Goal: Transaction & Acquisition: Purchase product/service

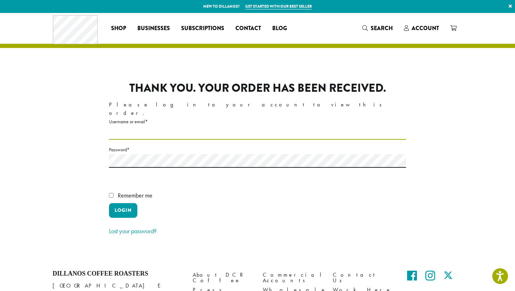
click at [216, 126] on input "Username or email * Required" at bounding box center [257, 133] width 297 height 14
type input "**********"
click at [128, 191] on span "Remember me" at bounding box center [135, 195] width 35 height 8
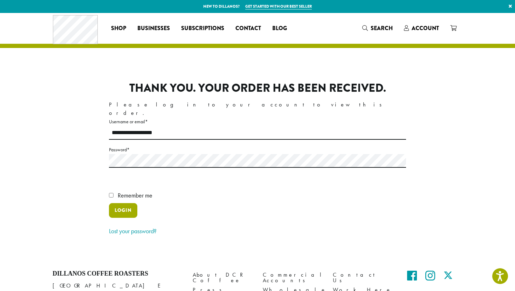
click at [118, 203] on button "Login" at bounding box center [123, 210] width 28 height 15
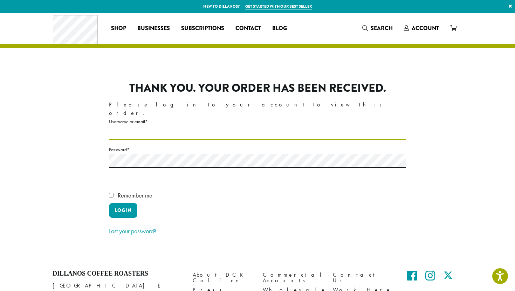
click at [185, 126] on input "Username or email * Required" at bounding box center [257, 133] width 297 height 14
type input "**********"
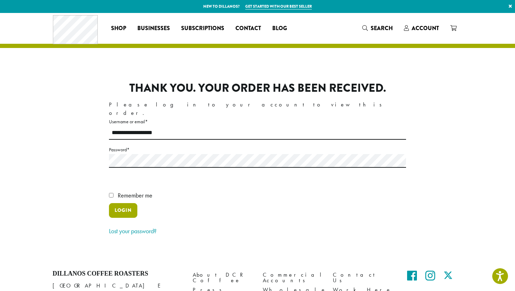
click at [129, 203] on button "Login" at bounding box center [123, 210] width 28 height 15
click at [421, 30] on span "Account" at bounding box center [425, 28] width 27 height 8
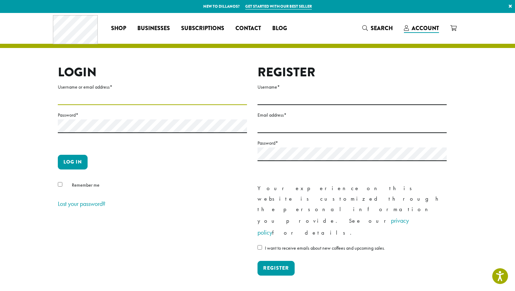
click at [150, 97] on input "Username or email address *" at bounding box center [152, 99] width 189 height 14
type input "**********"
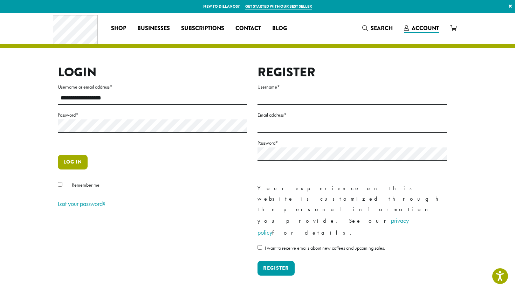
click at [74, 157] on button "Log in" at bounding box center [73, 162] width 30 height 15
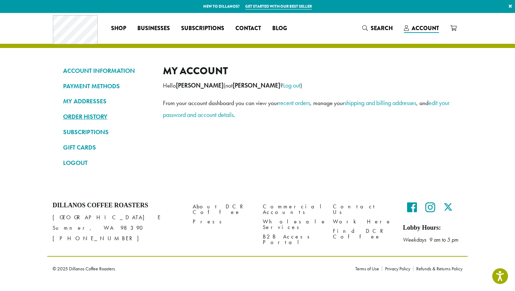
click at [87, 115] on link "ORDER HISTORY" at bounding box center [107, 117] width 89 height 12
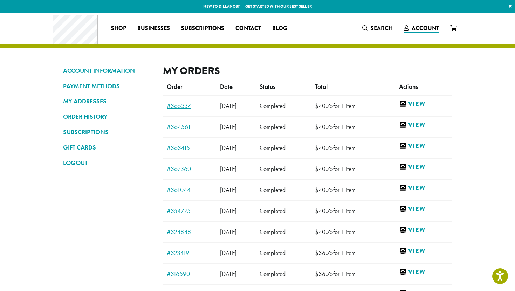
click at [182, 107] on link "#365337" at bounding box center [190, 106] width 46 height 6
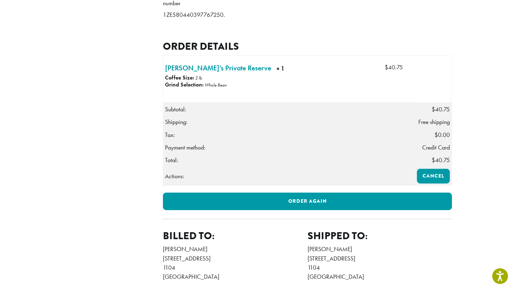
scroll to position [175, 0]
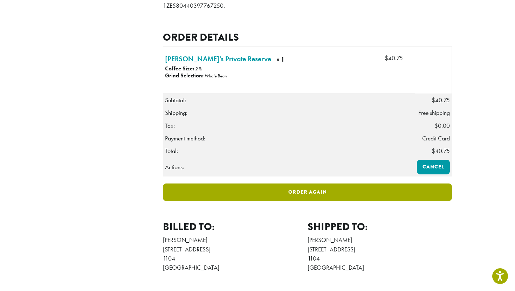
click at [290, 201] on link "Order again" at bounding box center [307, 193] width 289 height 18
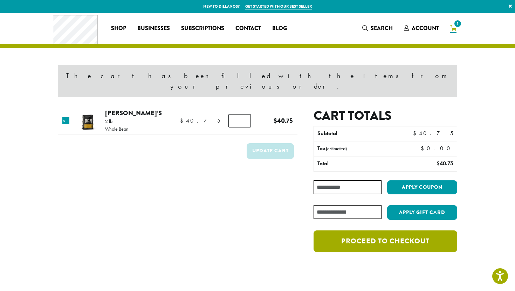
click at [361, 231] on link "Proceed to checkout" at bounding box center [386, 242] width 144 height 22
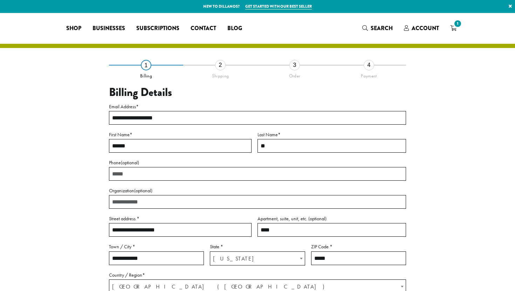
select select "**"
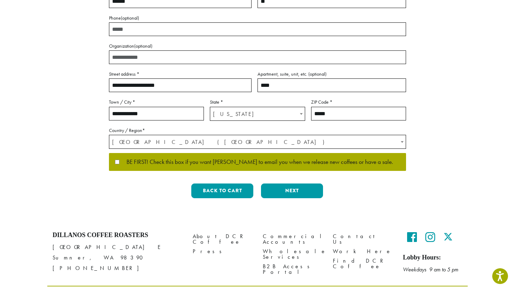
scroll to position [164, 0]
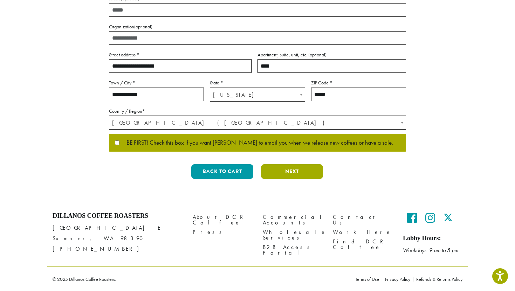
click at [293, 176] on button "Next" at bounding box center [292, 171] width 62 height 15
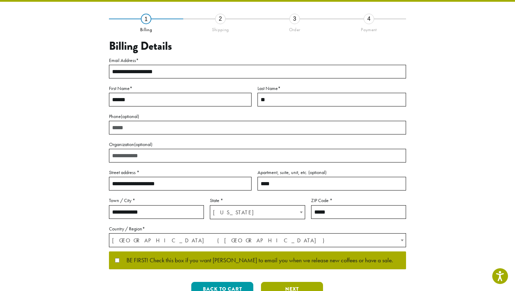
scroll to position [5, 0]
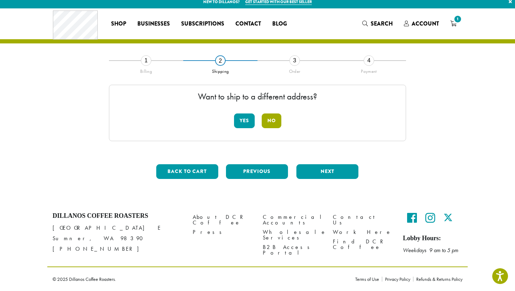
click at [268, 125] on button "No" at bounding box center [272, 121] width 20 height 15
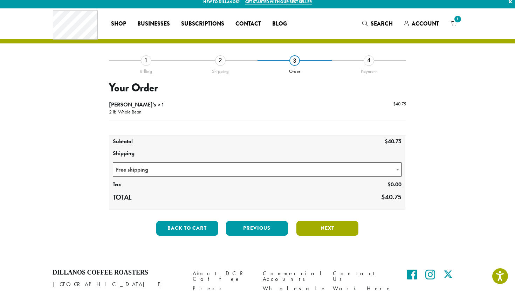
click at [317, 226] on button "Next" at bounding box center [328, 228] width 62 height 15
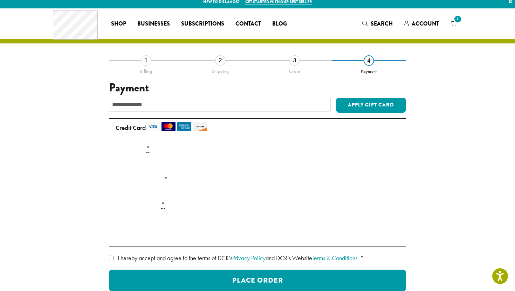
click at [106, 214] on div "**********" at bounding box center [258, 192] width 400 height 264
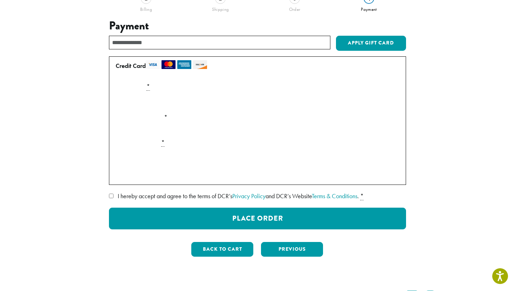
scroll to position [71, 0]
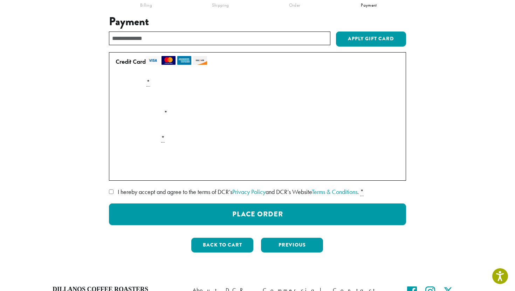
click at [182, 194] on span "I hereby accept and agree to the terms of DCR’s Privacy Policy and DCR’s Websit…" at bounding box center [238, 192] width 241 height 8
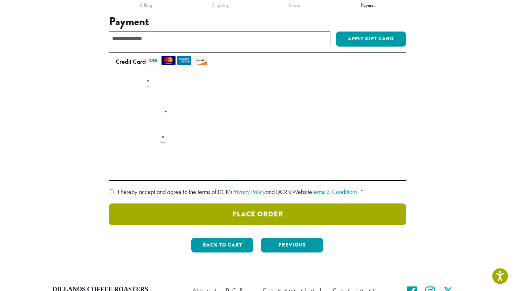
click at [231, 215] on button "Place Order" at bounding box center [257, 215] width 297 height 22
